Goal: Task Accomplishment & Management: Complete application form

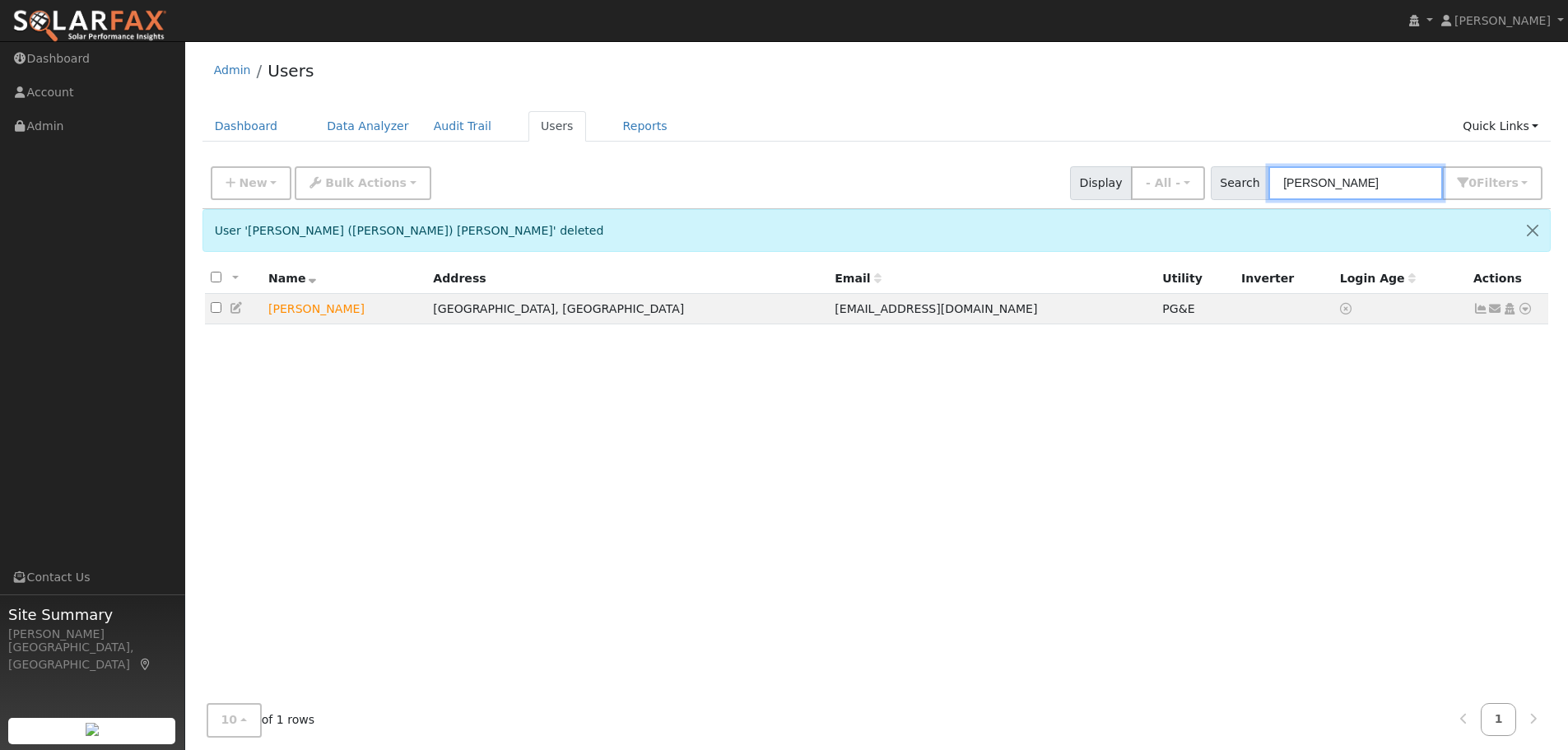
drag, startPoint x: 1351, startPoint y: 177, endPoint x: 1161, endPoint y: 154, distance: 191.4
click at [1161, 154] on div "Admin Users Dashboard Data Analyzer Audit Trail Users Reports Quick Links Quick…" at bounding box center [876, 410] width 1366 height 722
type input "defaii"
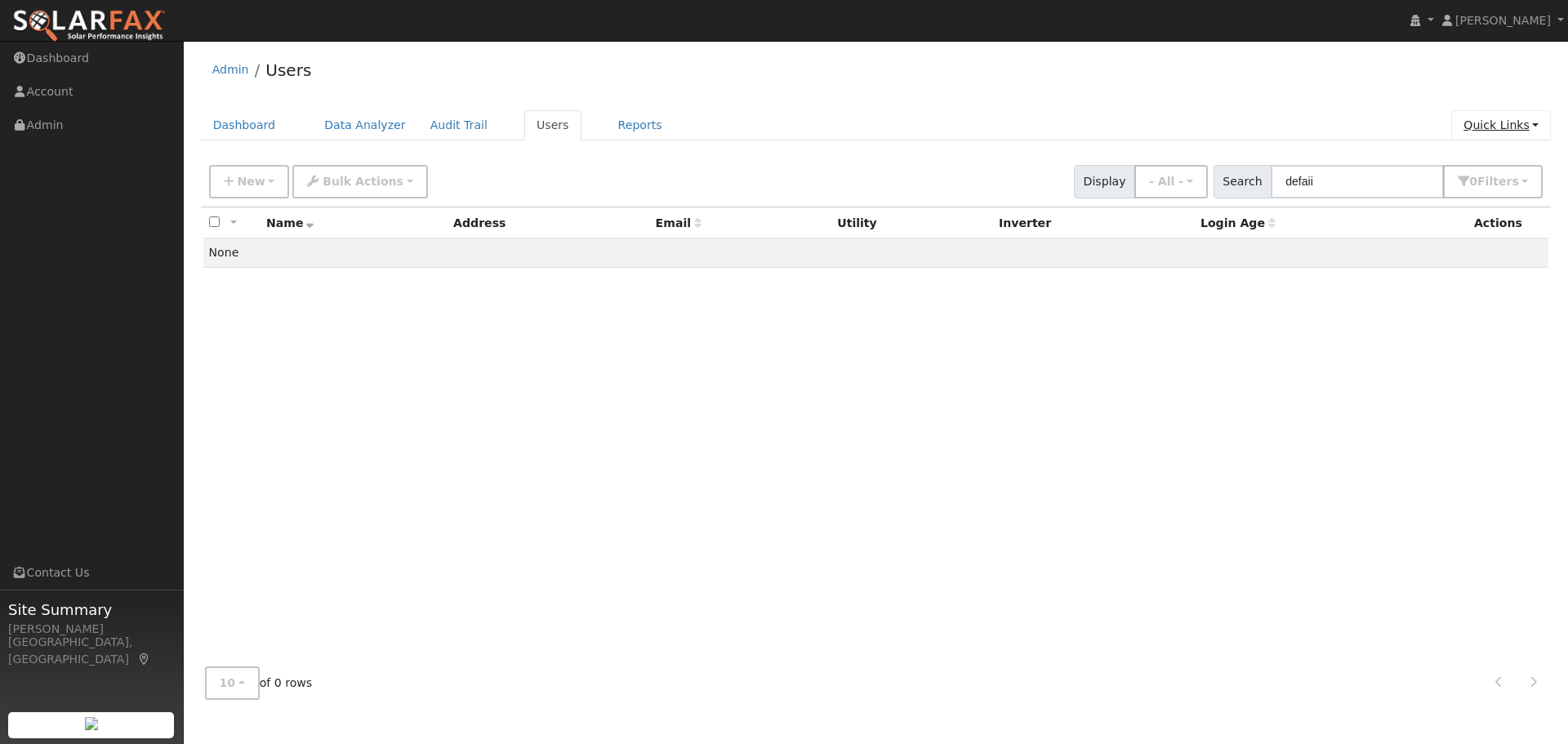
click at [1493, 120] on link "Quick Links" at bounding box center [1500, 126] width 100 height 30
click at [1483, 168] on link "Quick Add" at bounding box center [1468, 159] width 166 height 23
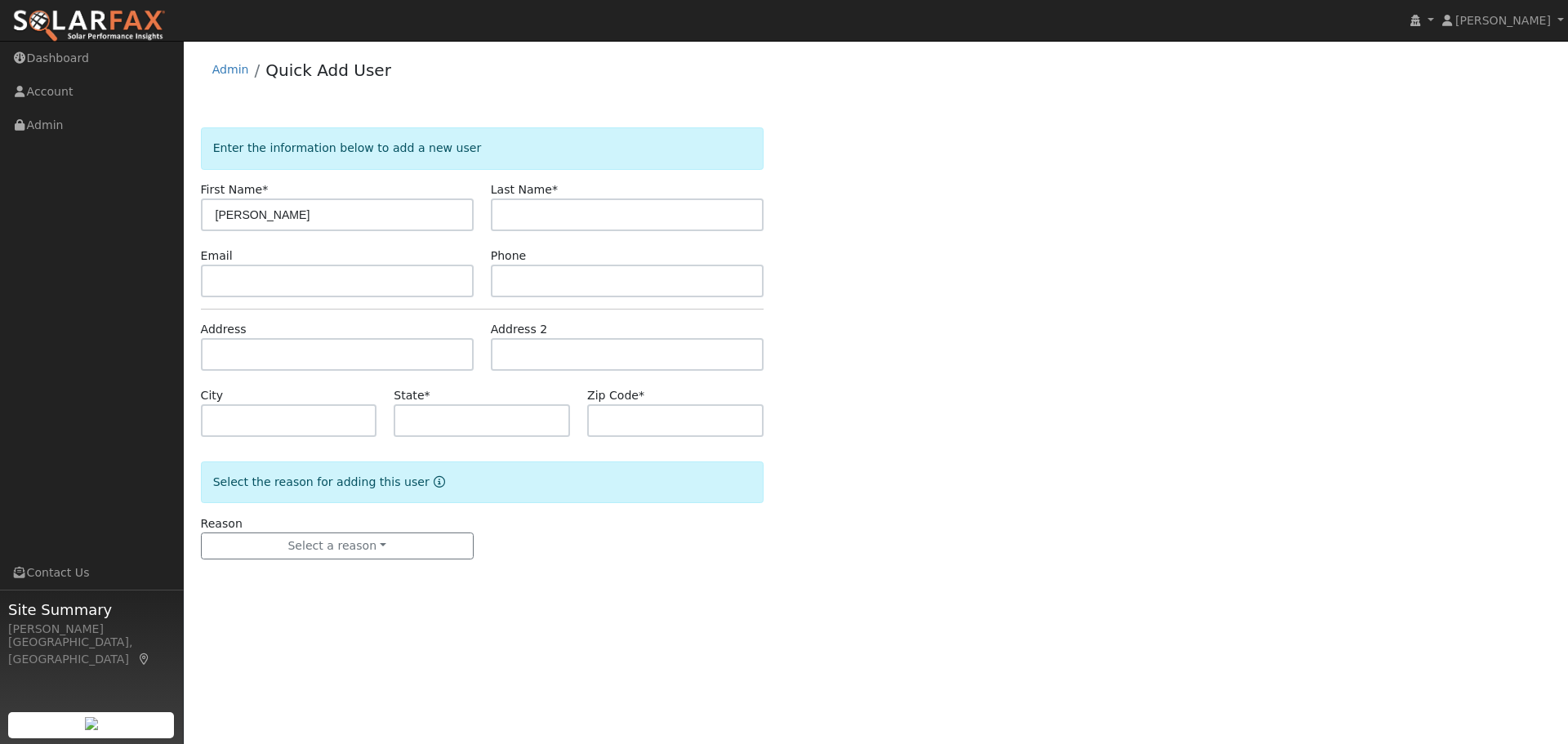
type input "[PERSON_NAME]"
type input "Defaii"
click at [218, 270] on input "text" at bounding box center [337, 281] width 272 height 33
paste input "Hdefaii@gmail.com"
type input "Hdefaii@gmail.com"
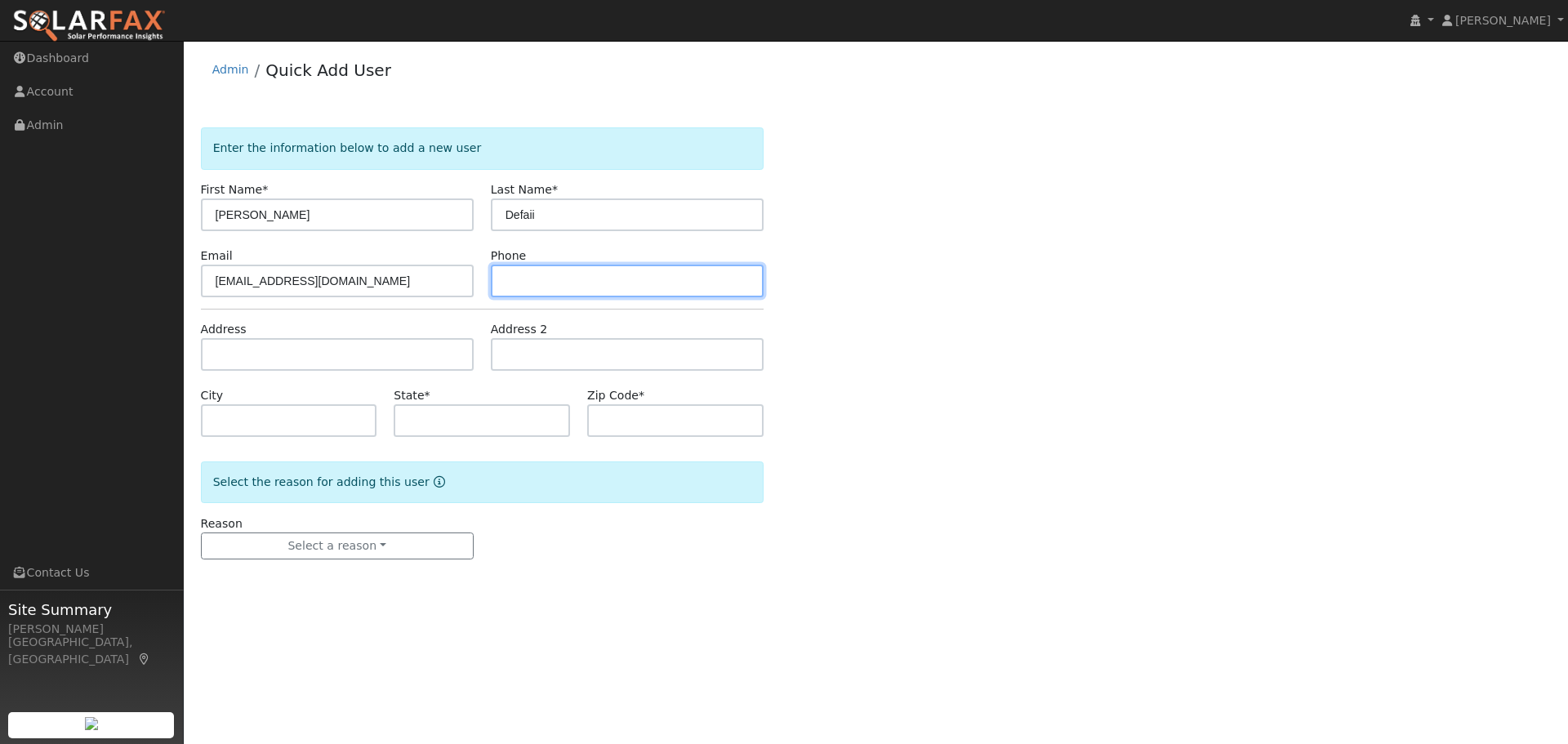
click at [535, 281] on input "text" at bounding box center [627, 281] width 272 height 33
paste input "(408) 230-1808"
type input "(408) 230-1808"
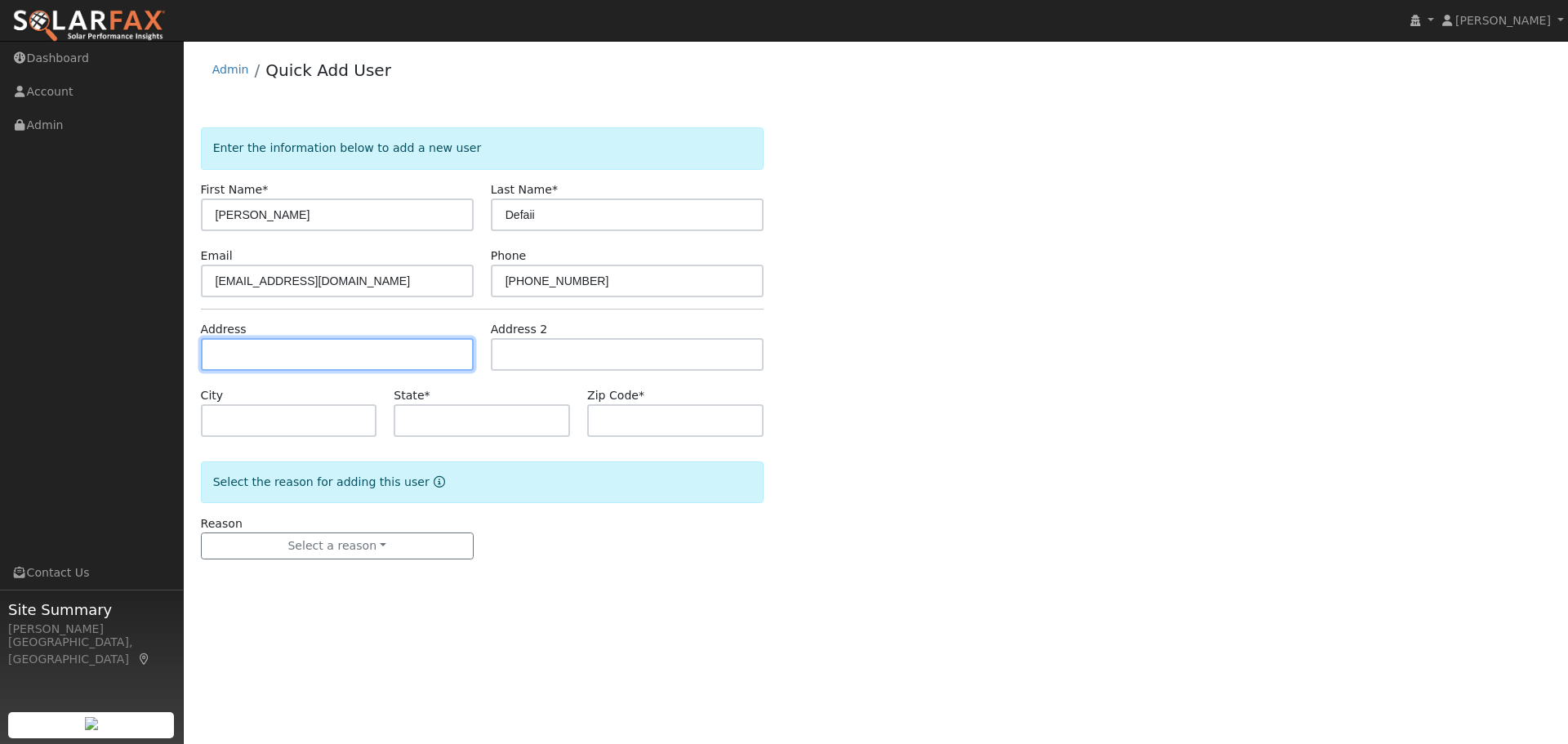
click at [268, 353] on input "text" at bounding box center [337, 354] width 272 height 33
type input "307 Costello Drive"
type input "Los Altos"
type input "CA"
type input "94024"
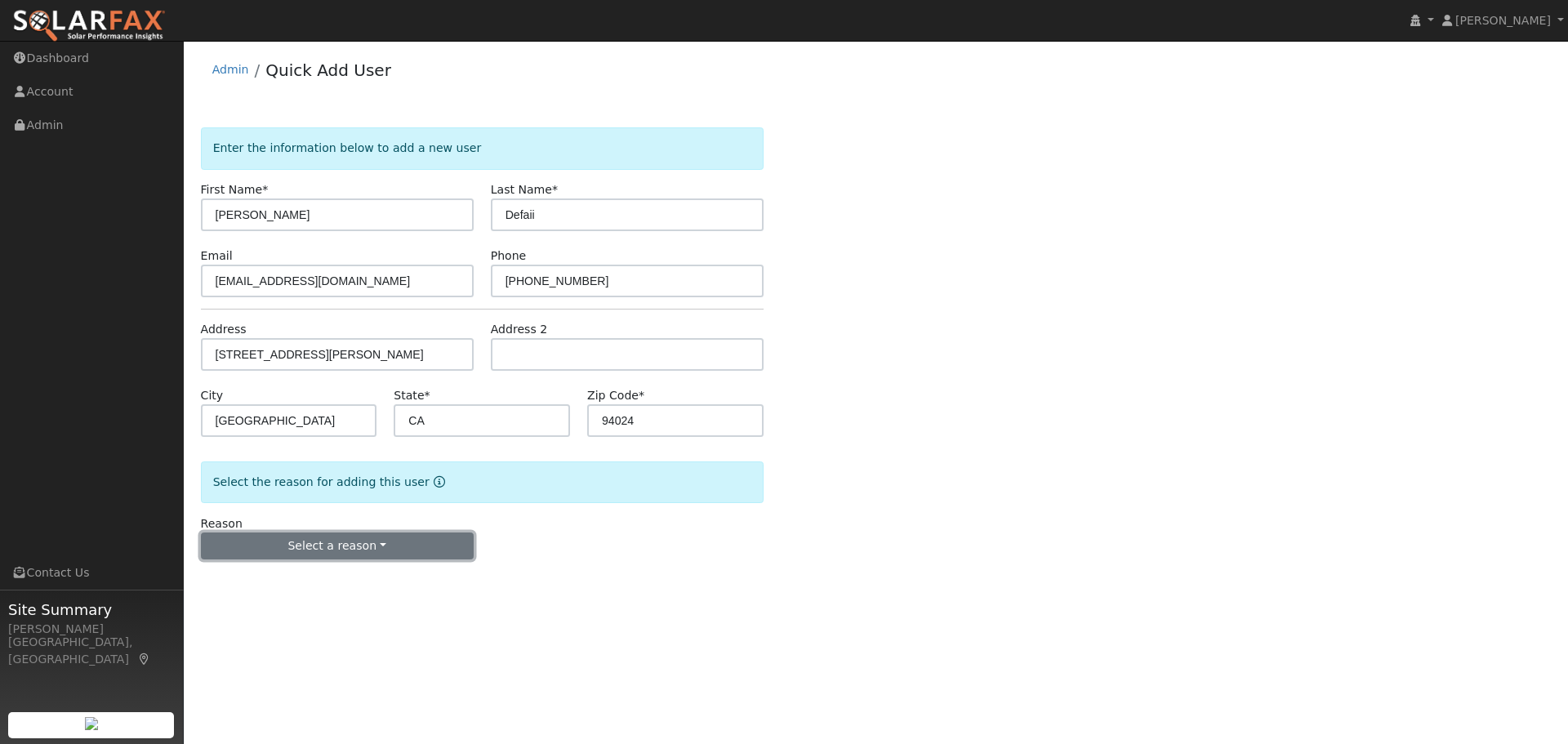
click at [308, 543] on button "Select a reason" at bounding box center [337, 545] width 272 height 28
click at [281, 586] on link "New lead" at bounding box center [292, 579] width 180 height 23
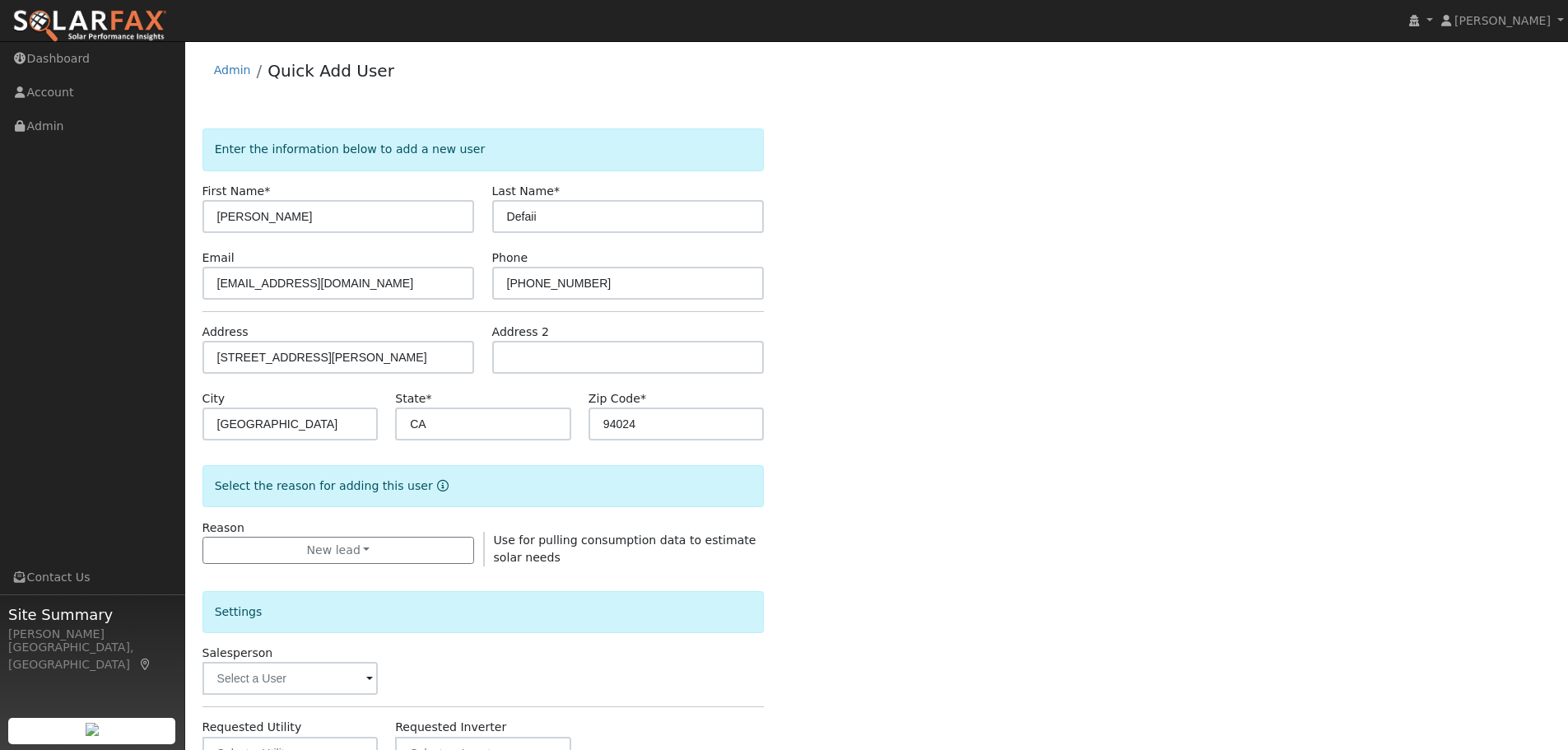
click at [1011, 370] on div "Enter the information below to add a new user First Name * Howard Last Name * D…" at bounding box center [877, 593] width 1349 height 929
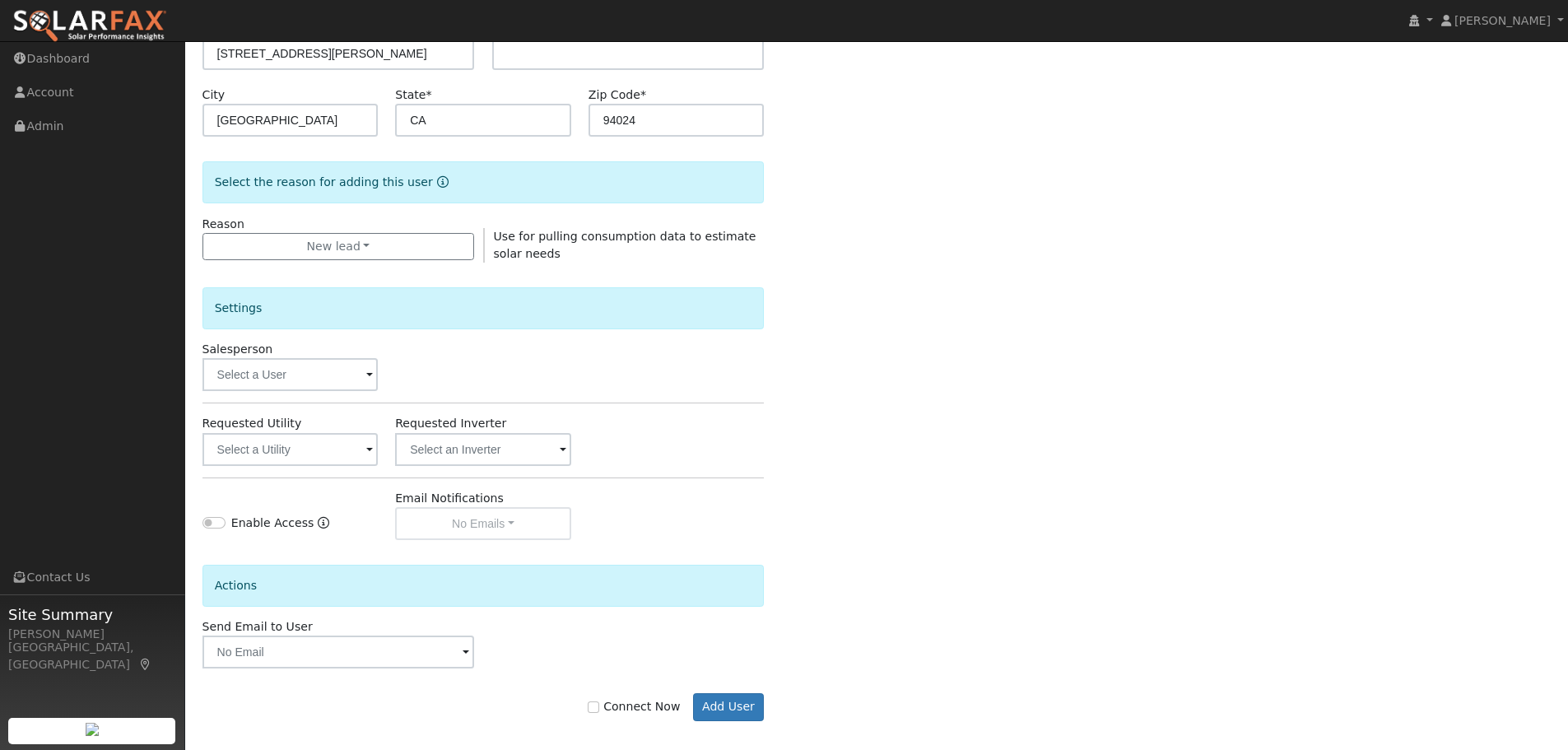
scroll to position [316, 0]
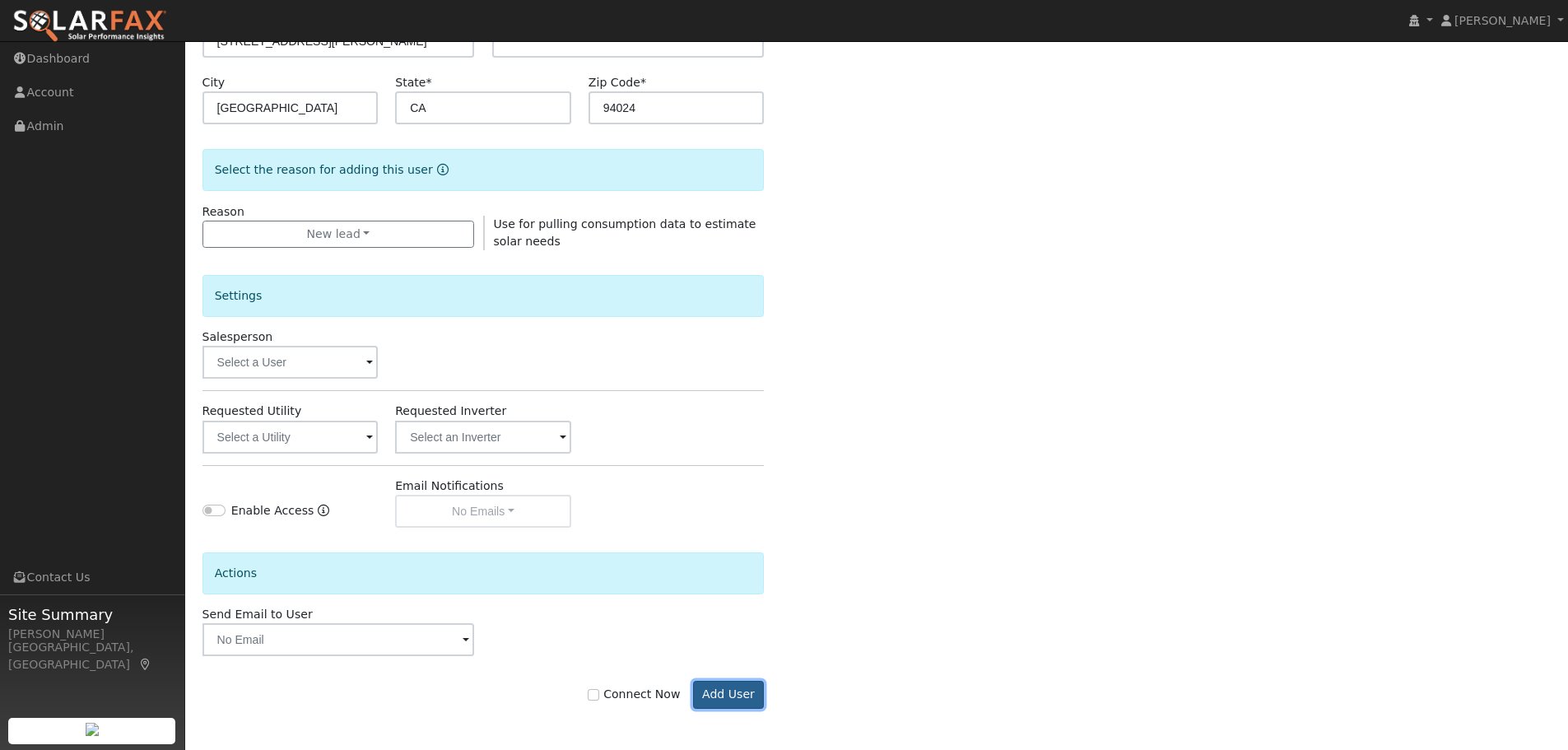
click at [711, 692] on button "Add User" at bounding box center [728, 694] width 72 height 28
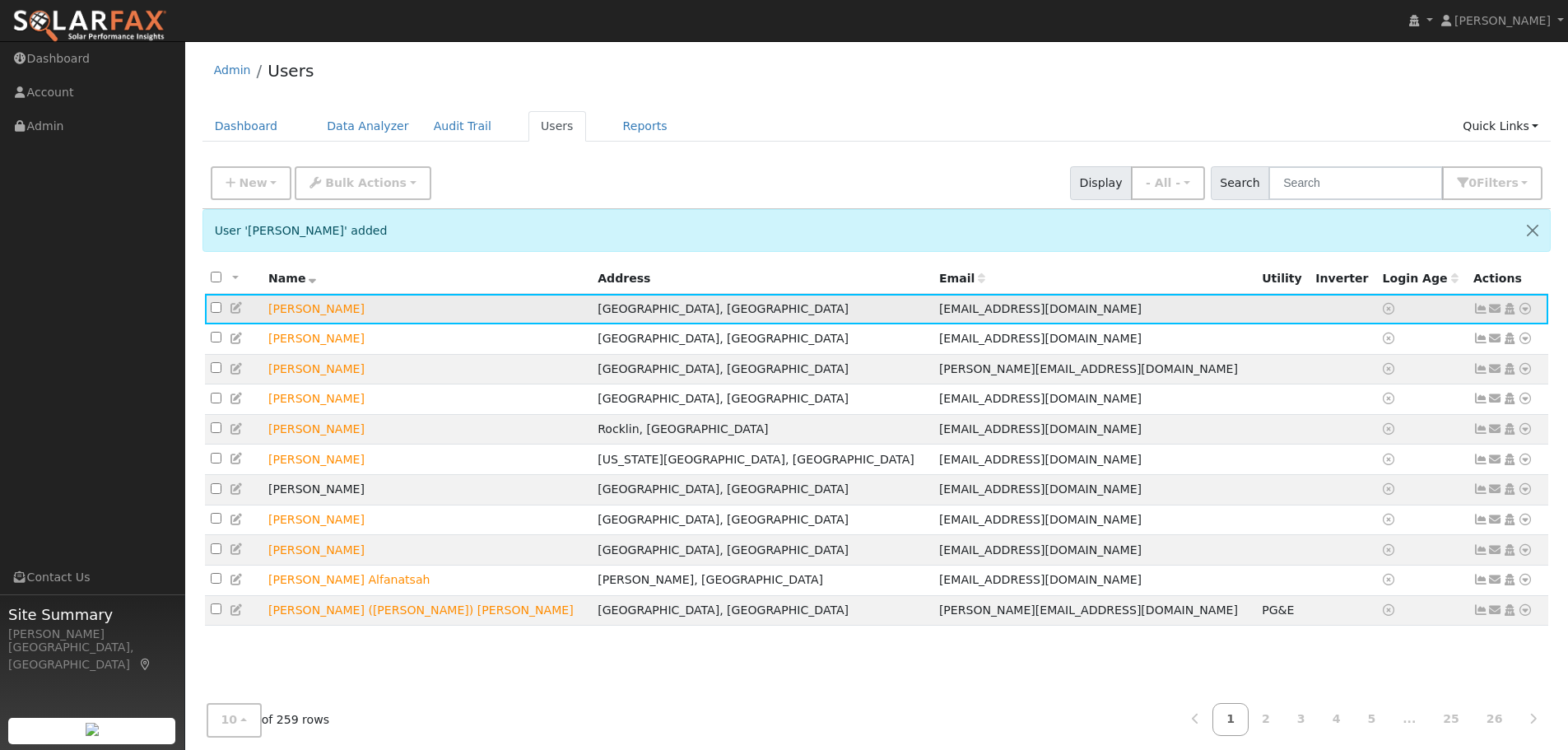
click at [1524, 307] on icon at bounding box center [1526, 309] width 15 height 12
click at [1450, 340] on link "Data Analyzer" at bounding box center [1471, 337] width 119 height 23
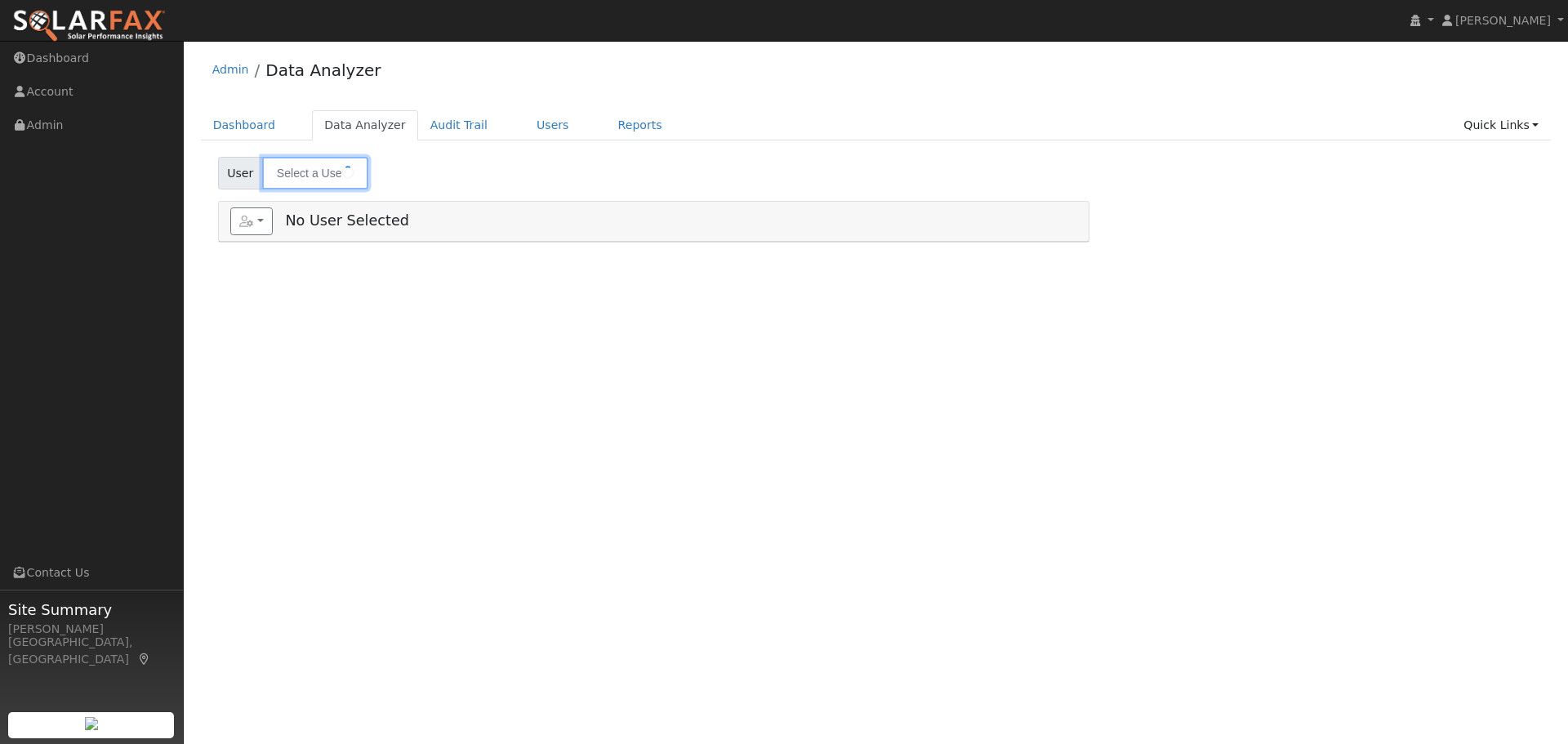
type input "[PERSON_NAME]"
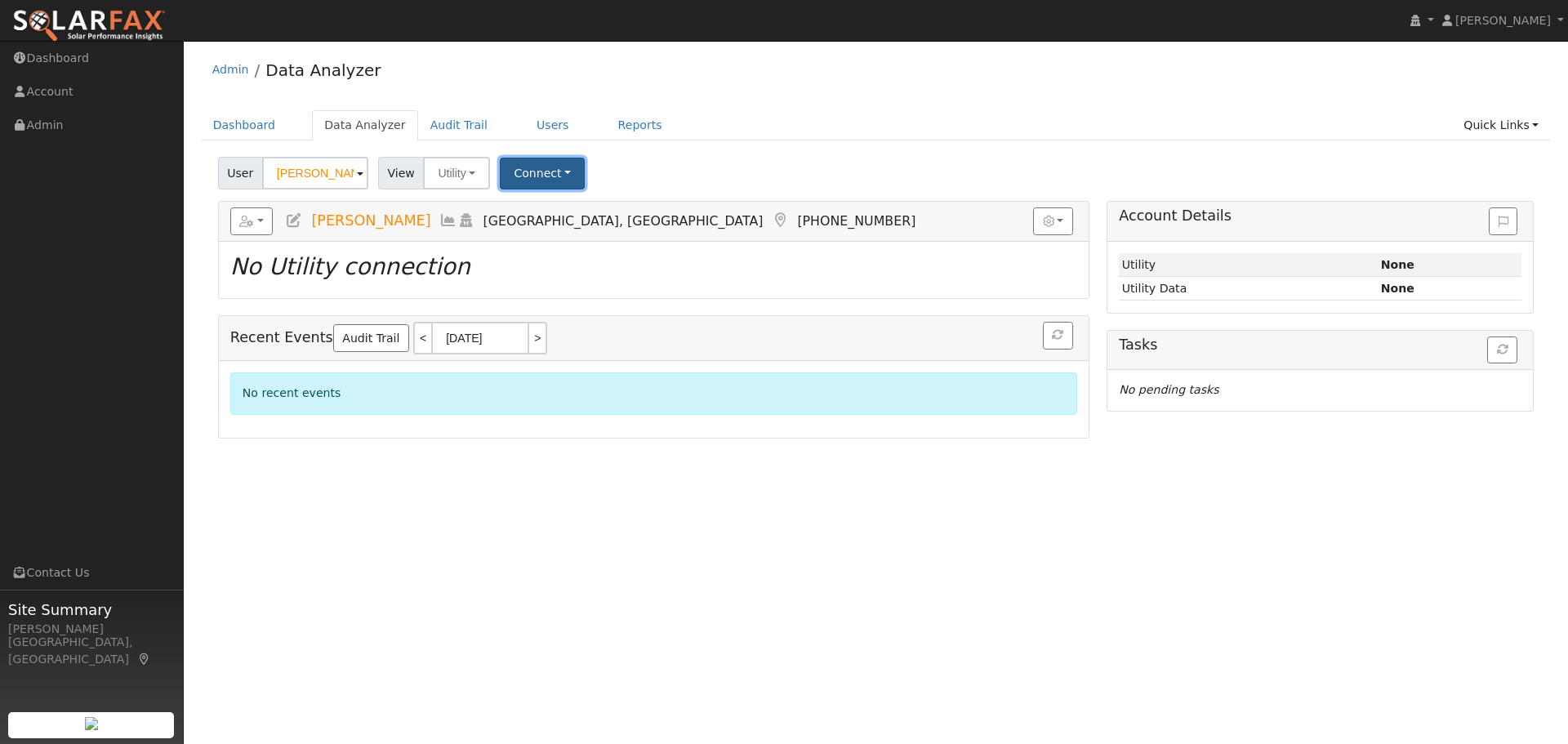
click at [503, 168] on button "Connect" at bounding box center [541, 173] width 85 height 32
click at [558, 212] on link "Select a Provider" at bounding box center [565, 209] width 127 height 23
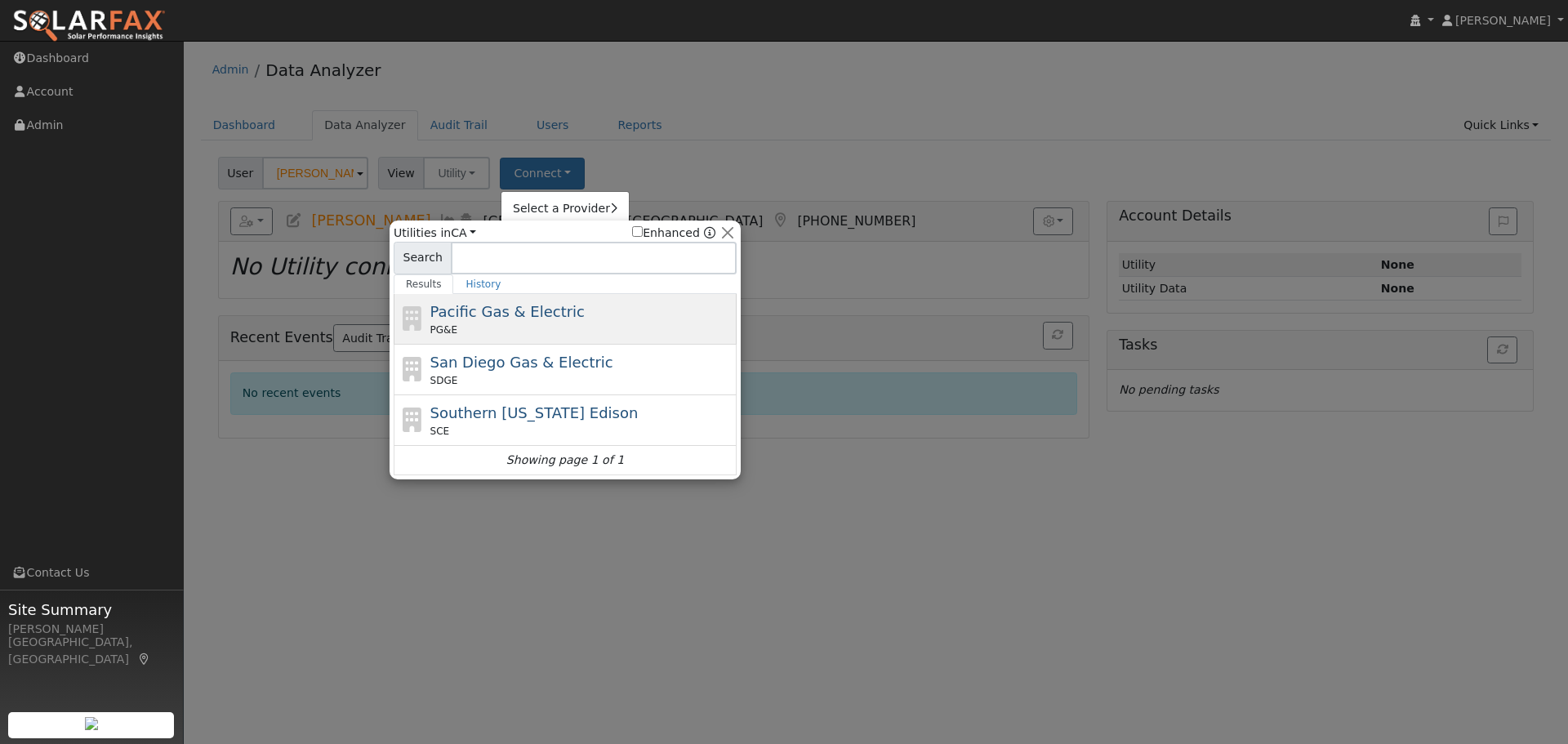
click at [546, 313] on span "Pacific Gas & Electric" at bounding box center [507, 311] width 154 height 17
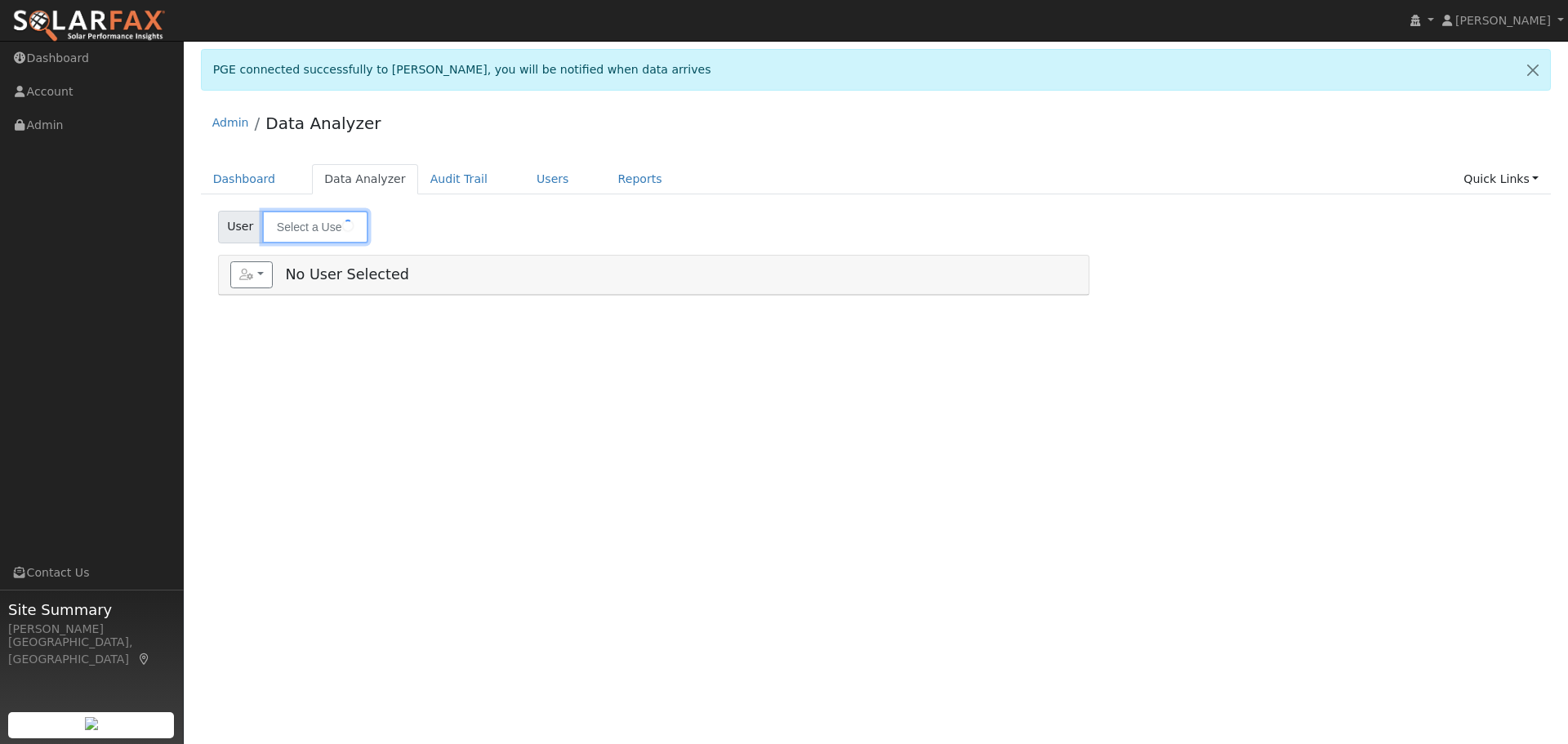
type input "[PERSON_NAME]"
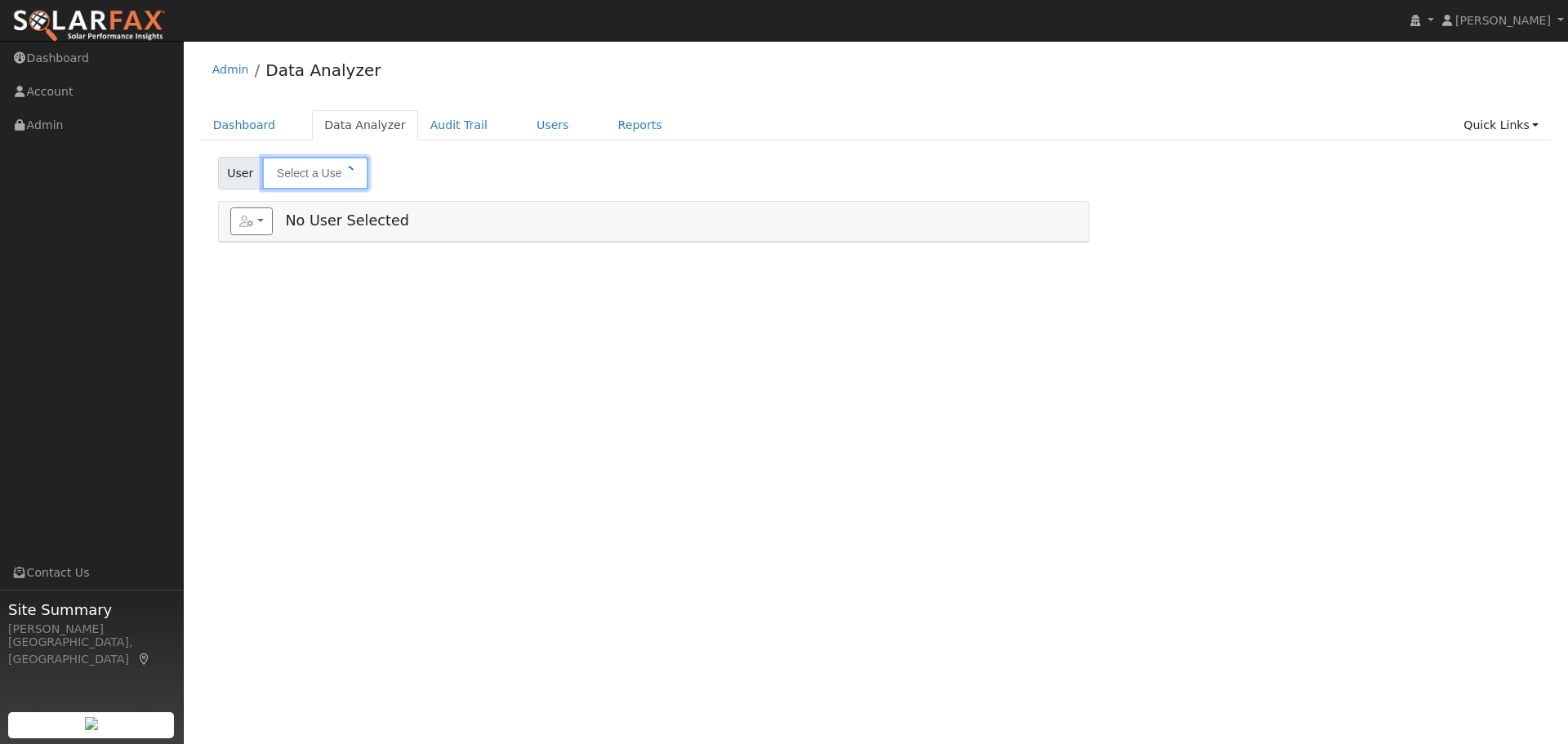
type input "[PERSON_NAME]"
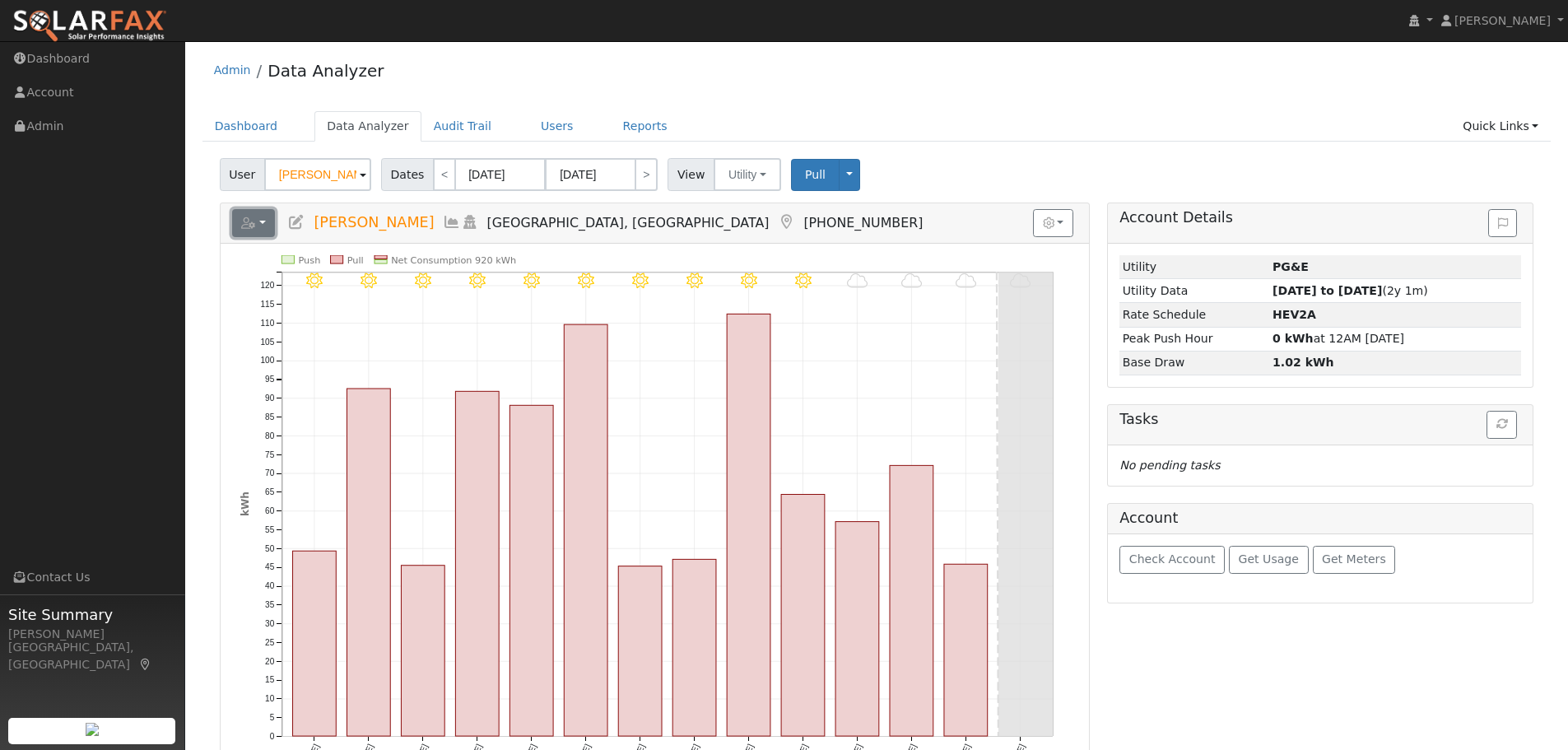
click at [258, 220] on button "button" at bounding box center [254, 222] width 44 height 28
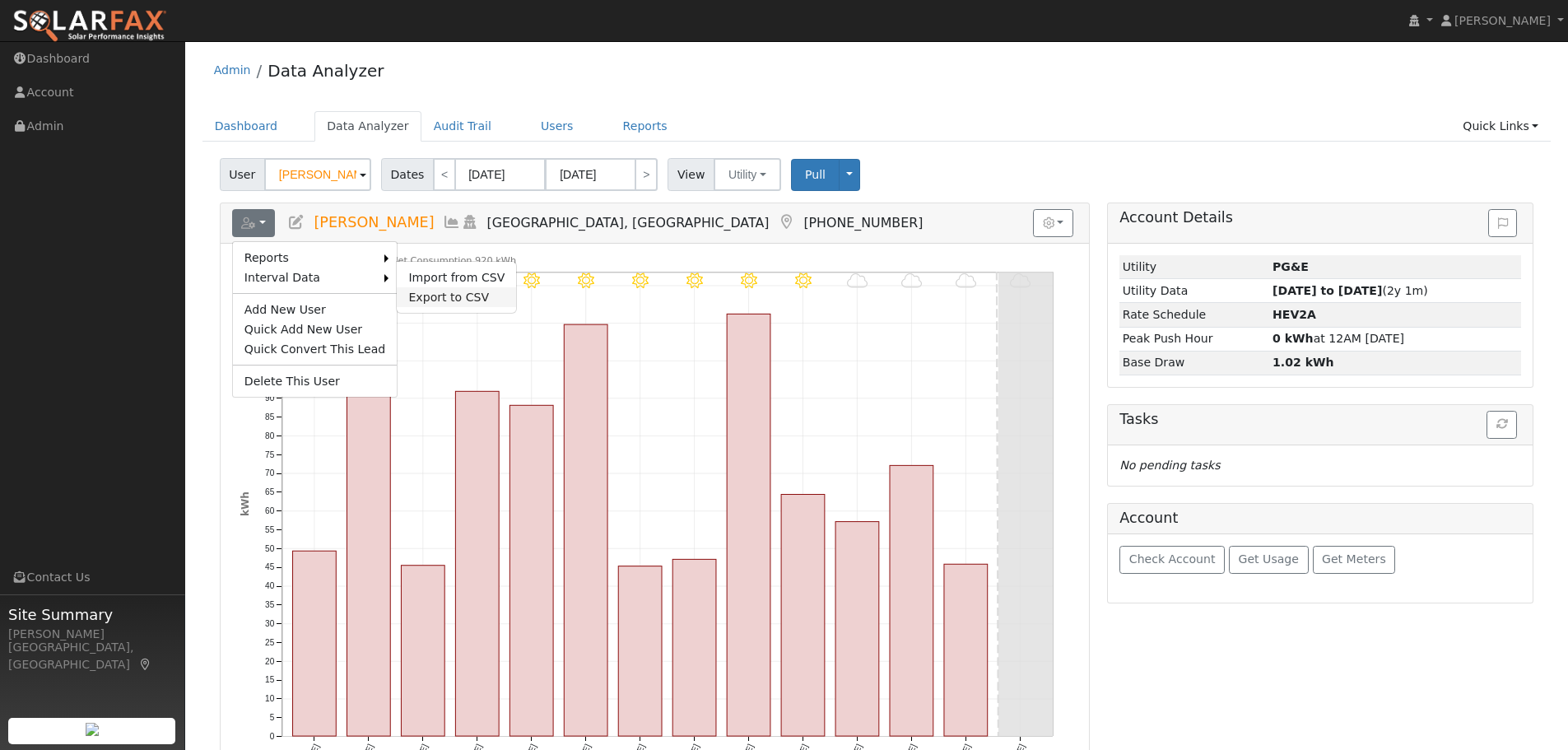
click at [433, 298] on link "Export to CSV" at bounding box center [456, 296] width 119 height 19
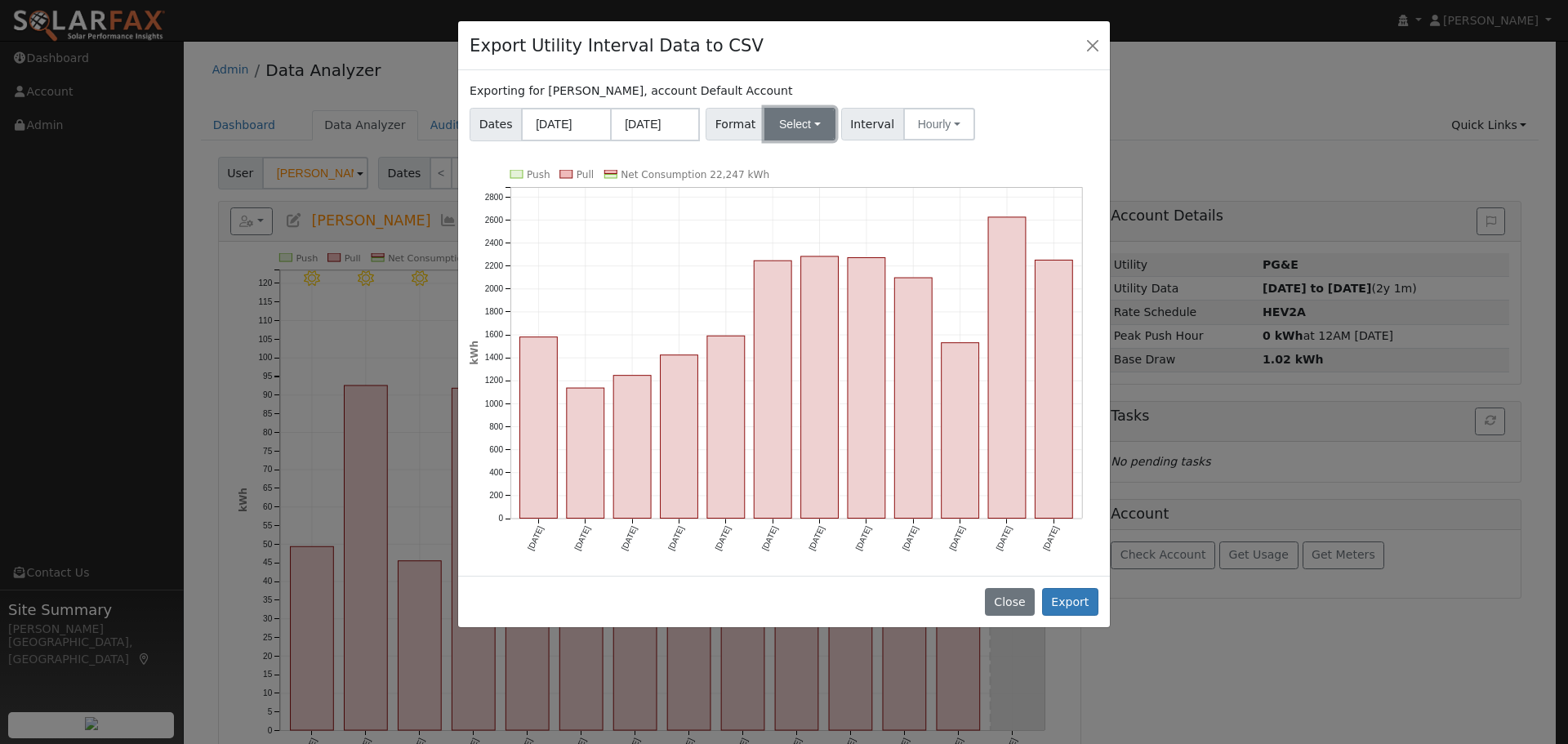
click at [792, 131] on button "Select" at bounding box center [800, 124] width 71 height 33
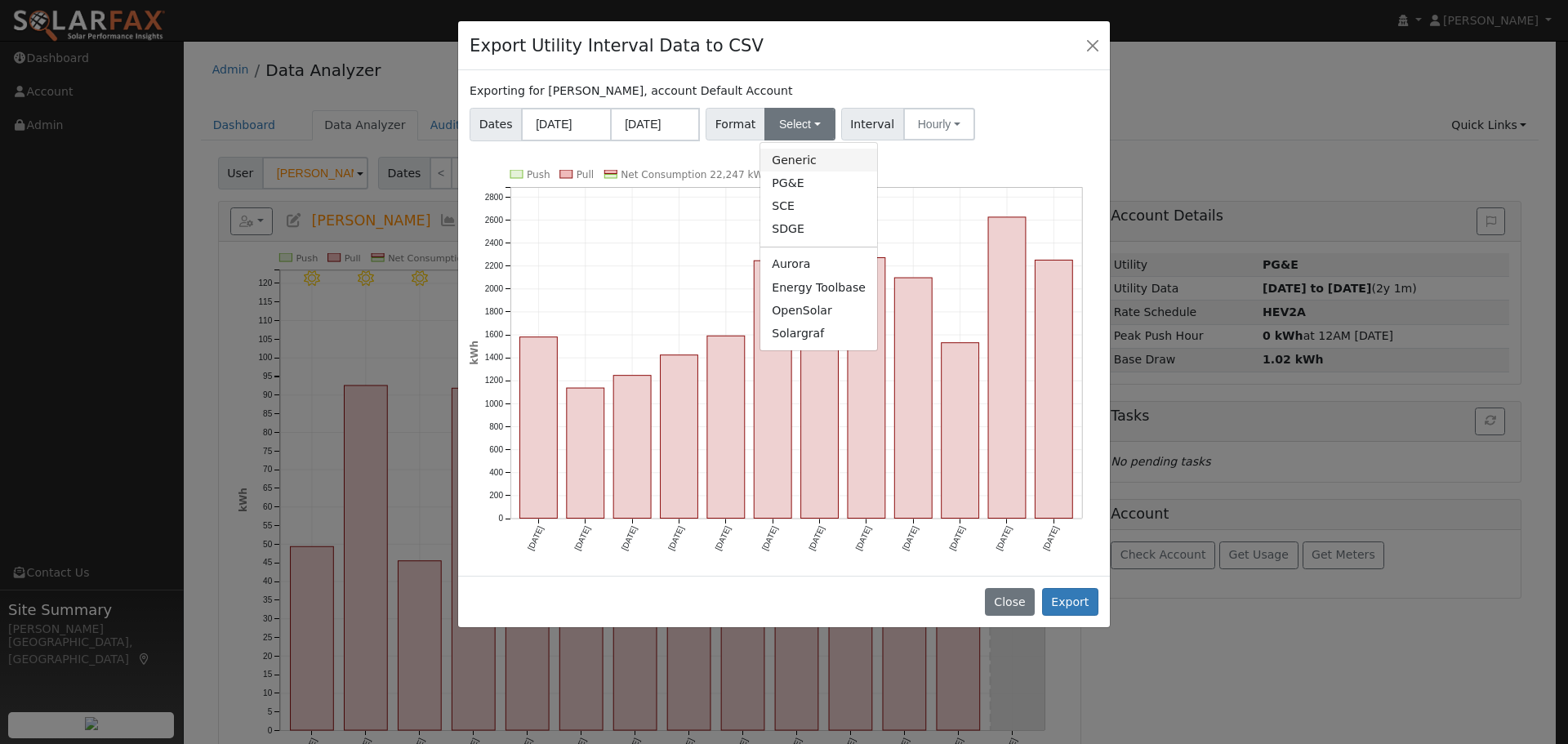
click at [799, 163] on link "Generic" at bounding box center [818, 159] width 116 height 23
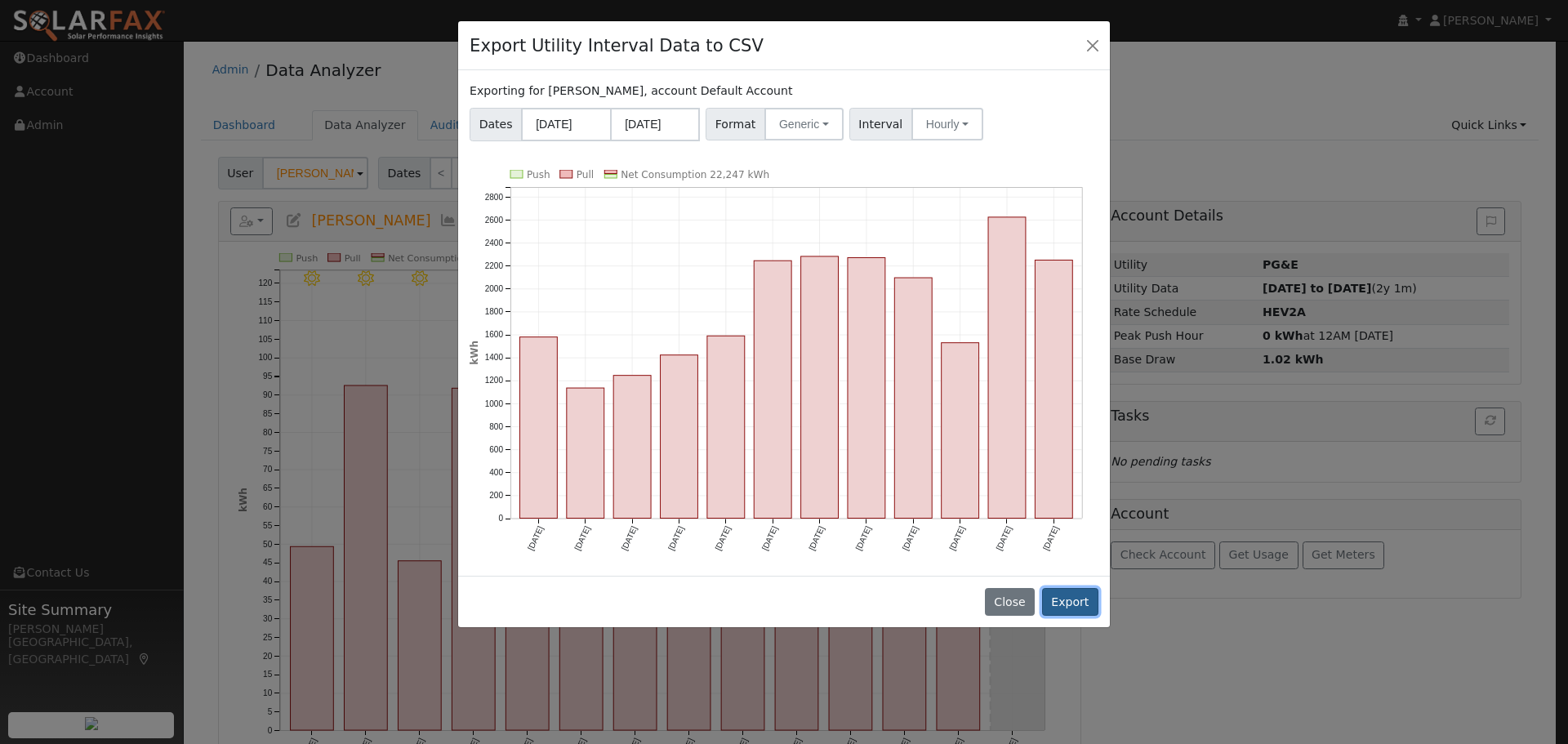
click at [1082, 600] on button "Export" at bounding box center [1069, 602] width 56 height 28
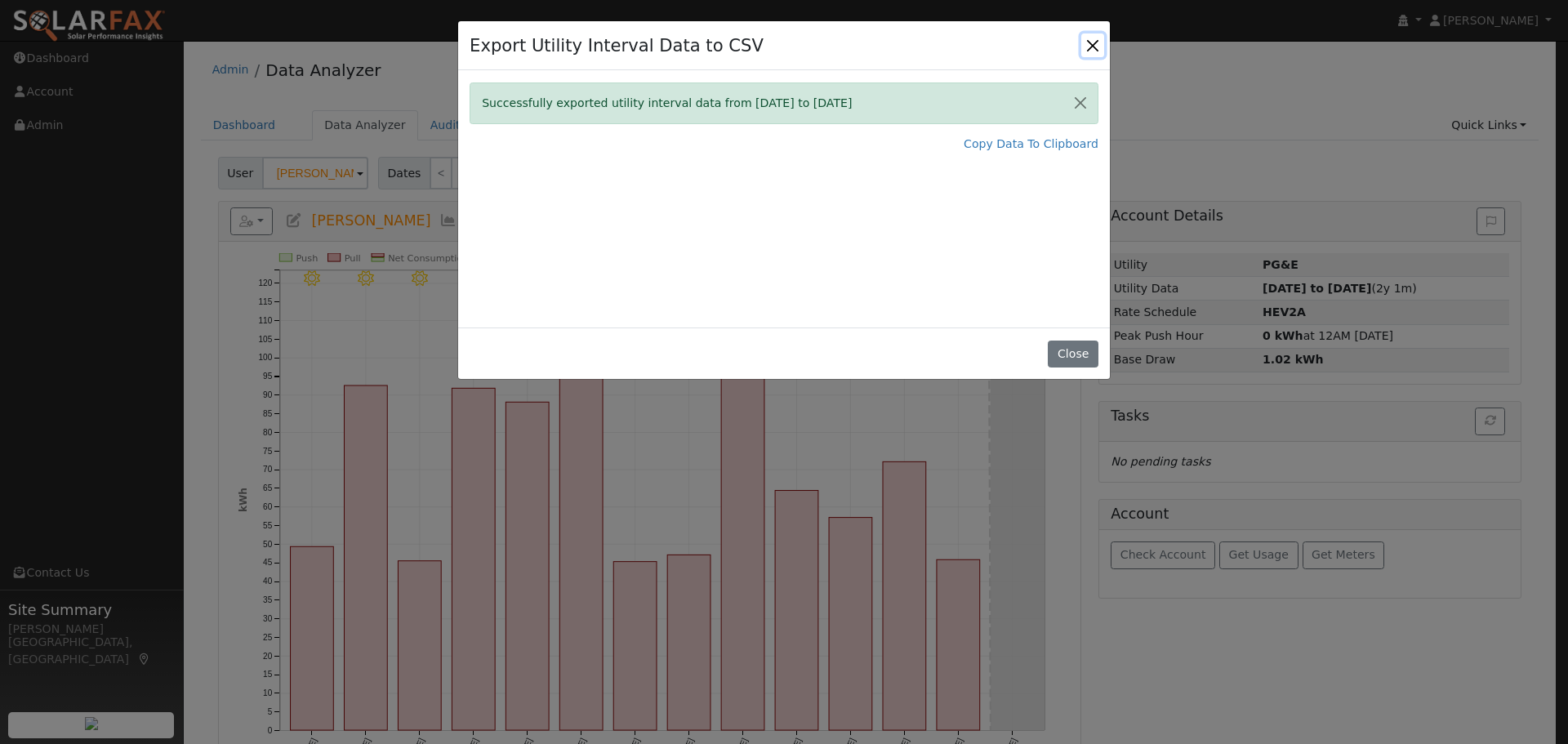
click at [1089, 46] on button "Close" at bounding box center [1092, 44] width 23 height 23
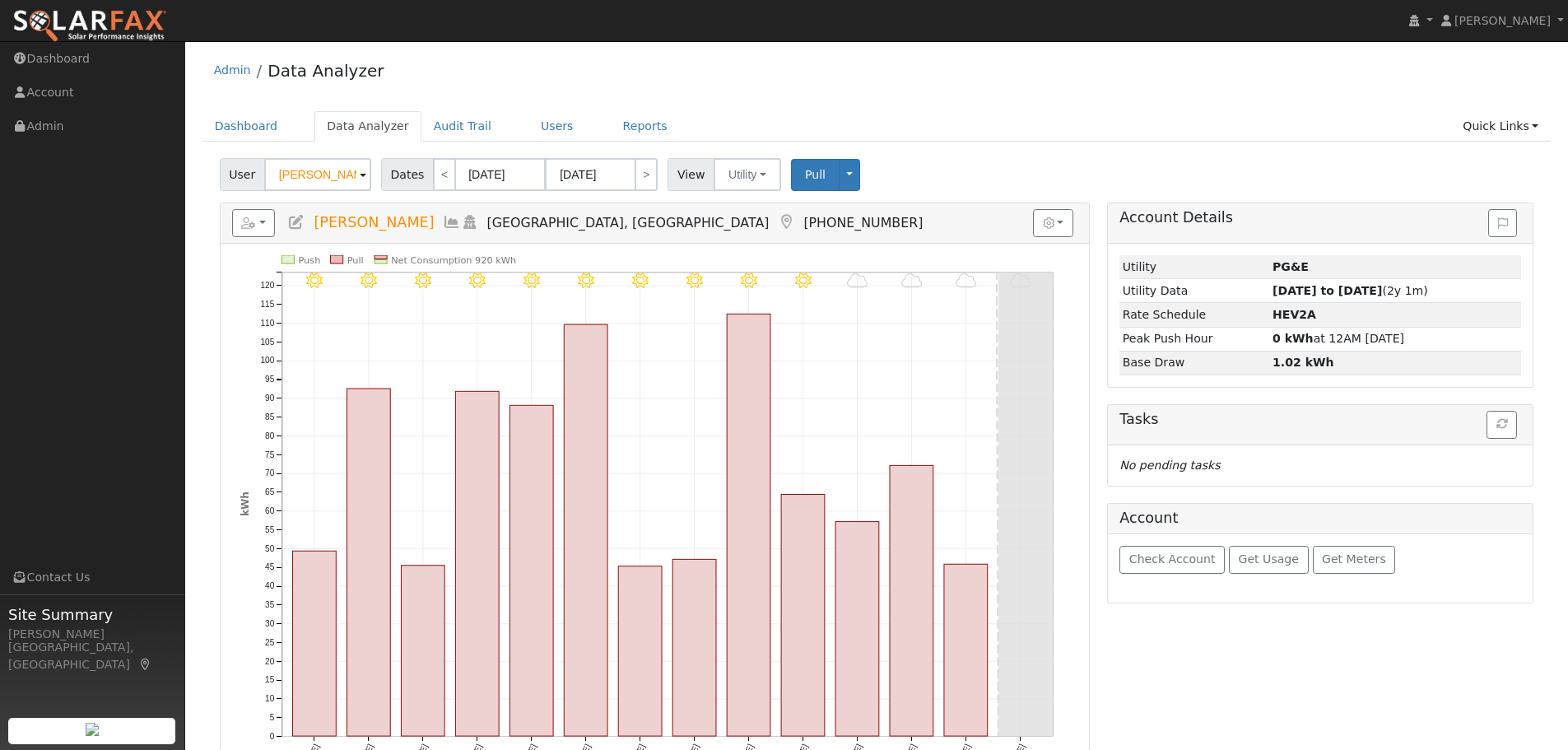
click at [1107, 140] on ul "Dashboard Data Analyzer Audit Trail Users Reports Quick Links Quick Add Quick C…" at bounding box center [877, 127] width 1349 height 30
